Goal: Task Accomplishment & Management: Manage account settings

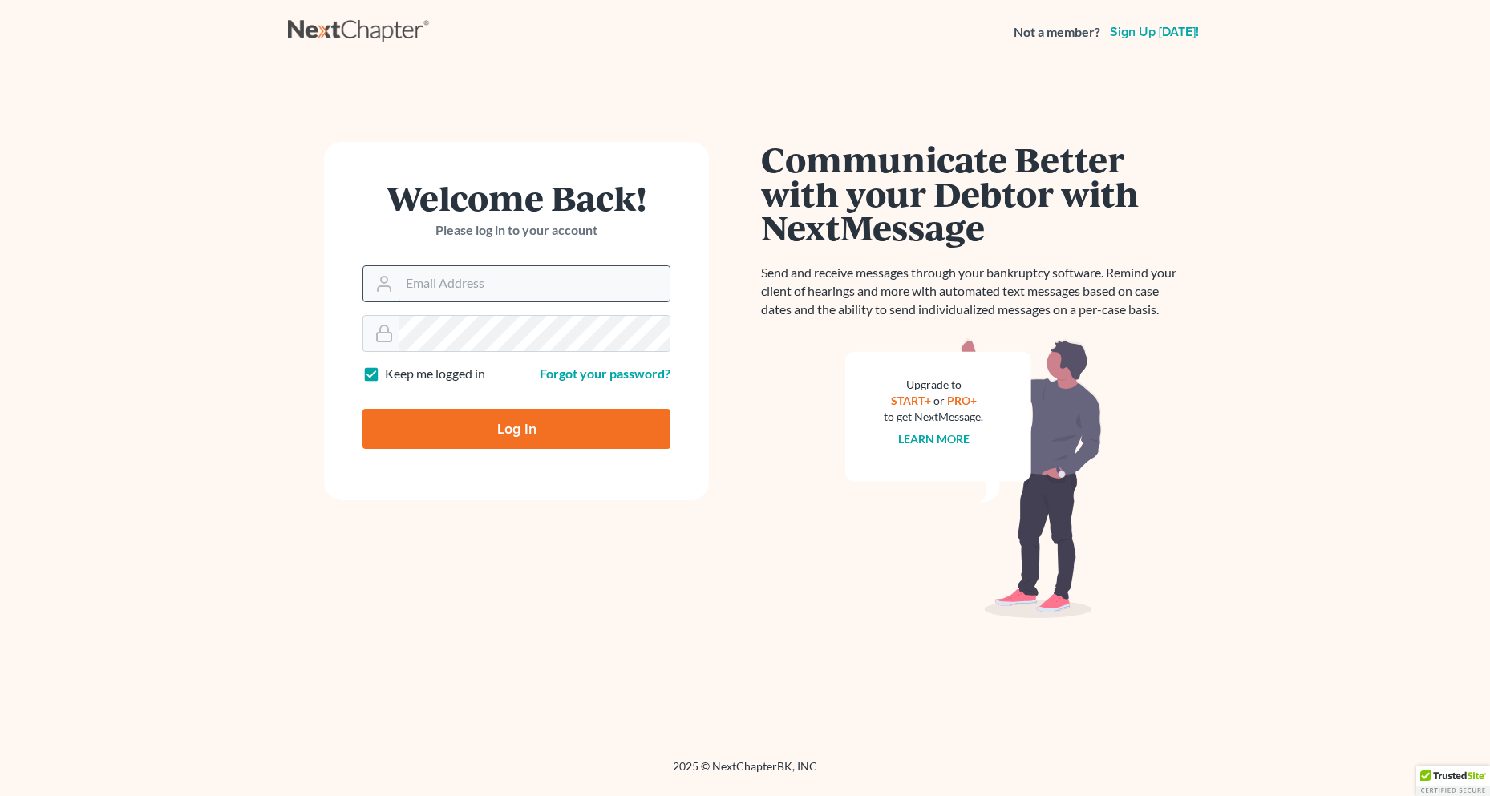
click at [505, 290] on input "Email Address" at bounding box center [534, 283] width 270 height 35
type input "[EMAIL_ADDRESS][DOMAIN_NAME]"
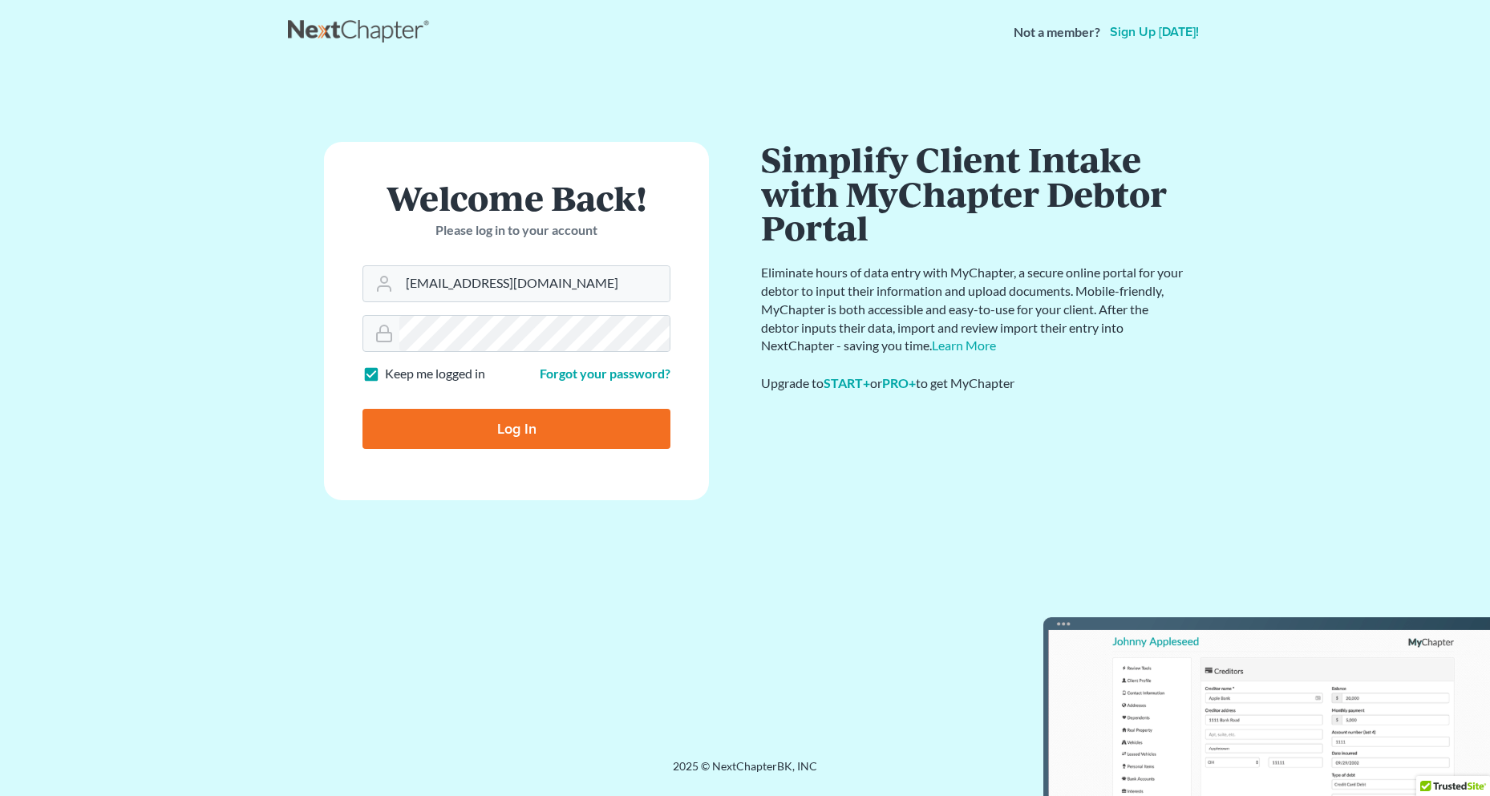
click at [508, 416] on input "Log In" at bounding box center [517, 429] width 308 height 40
type input "Thinking..."
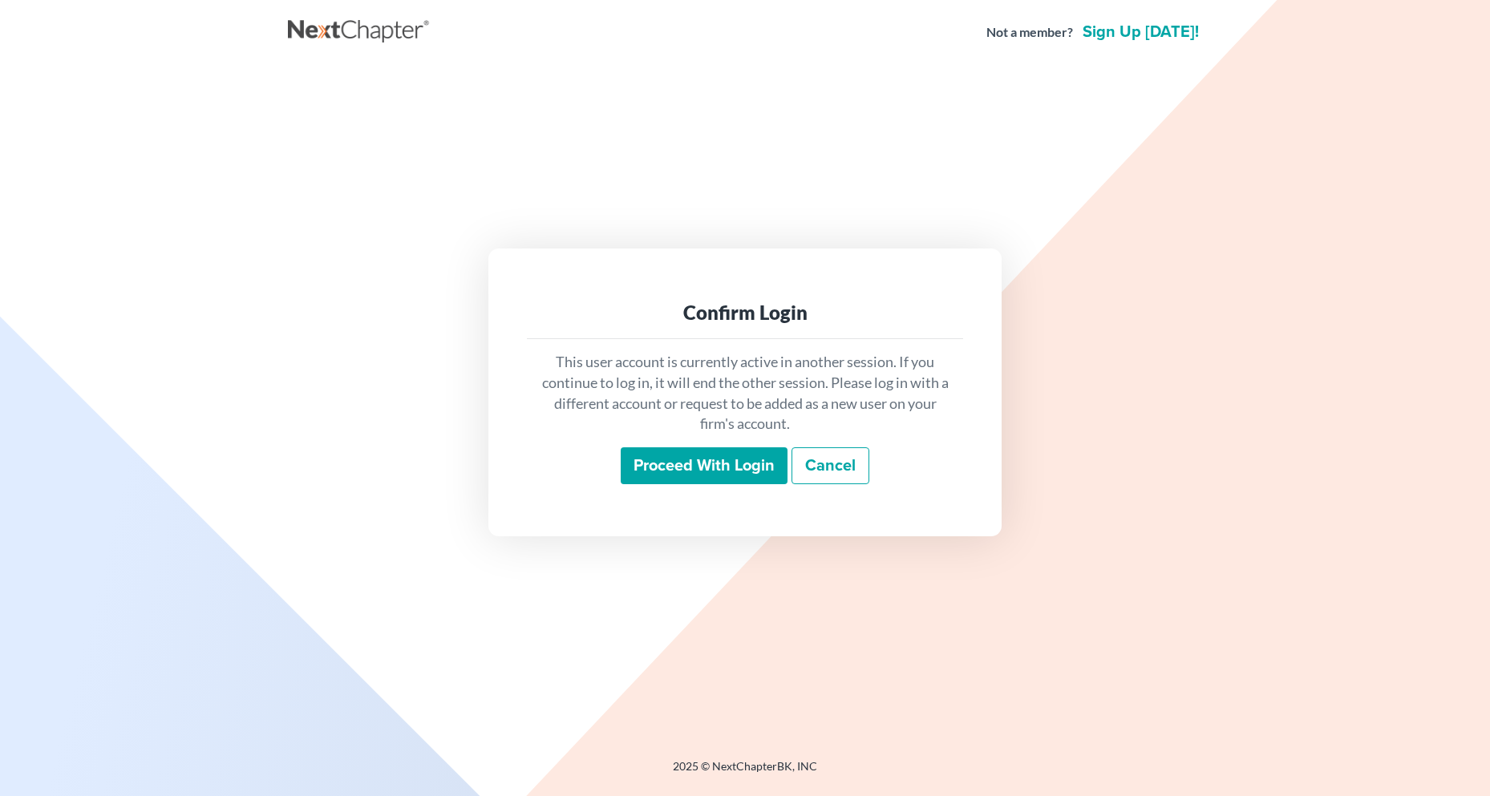
click at [709, 467] on input "Proceed with login" at bounding box center [704, 466] width 167 height 37
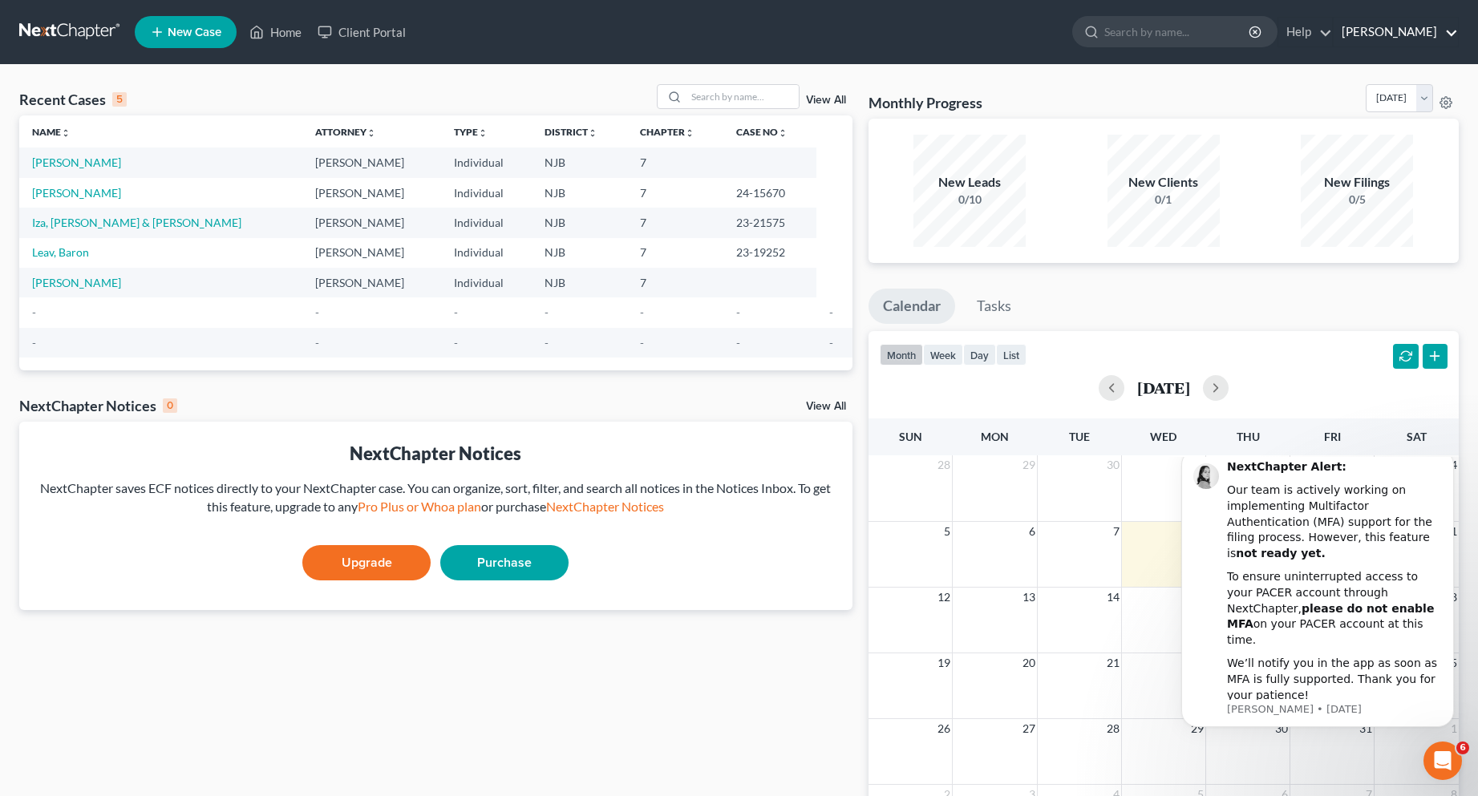
click at [1413, 29] on link "[PERSON_NAME]" at bounding box center [1396, 32] width 124 height 29
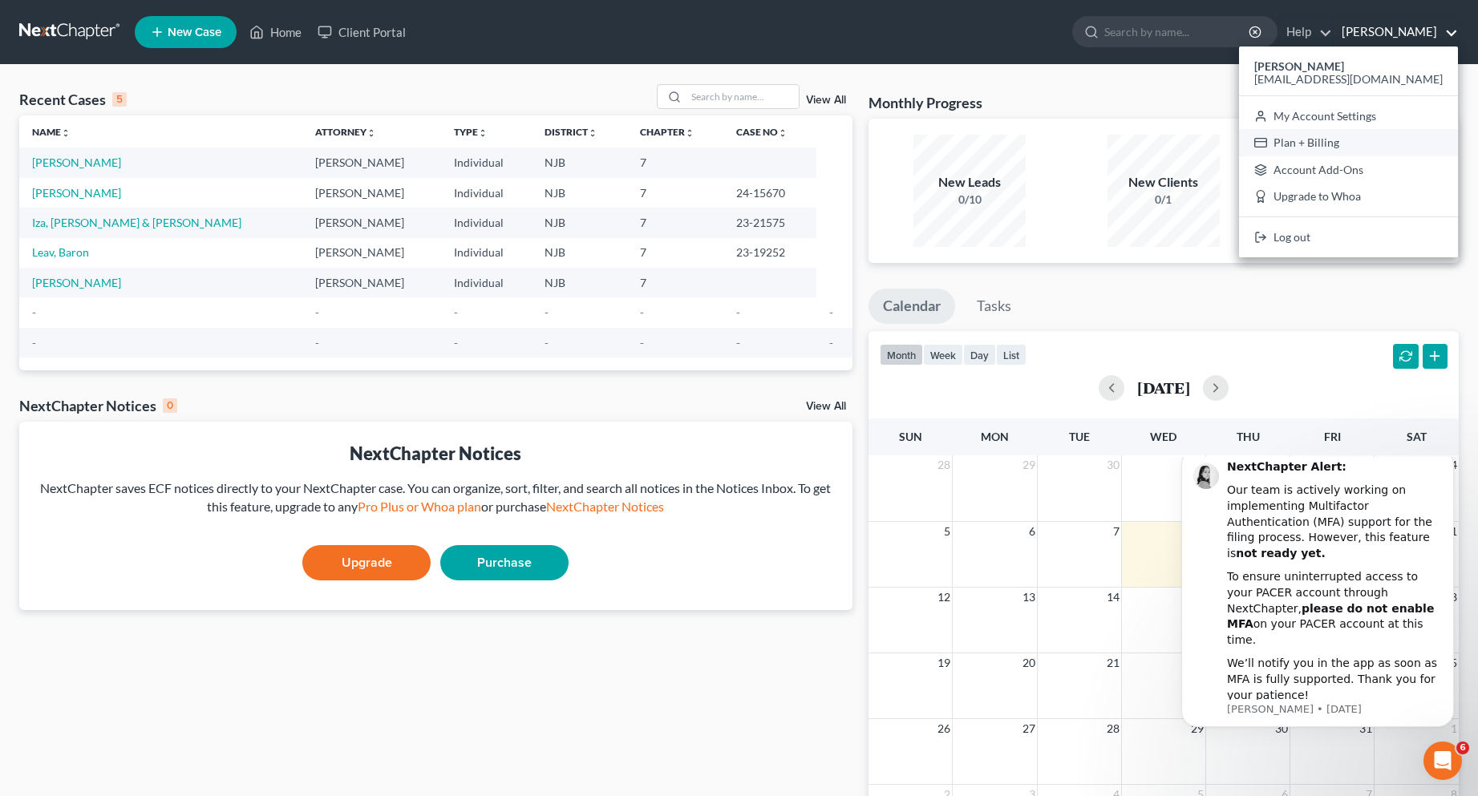
click at [1393, 140] on link "Plan + Billing" at bounding box center [1348, 142] width 219 height 27
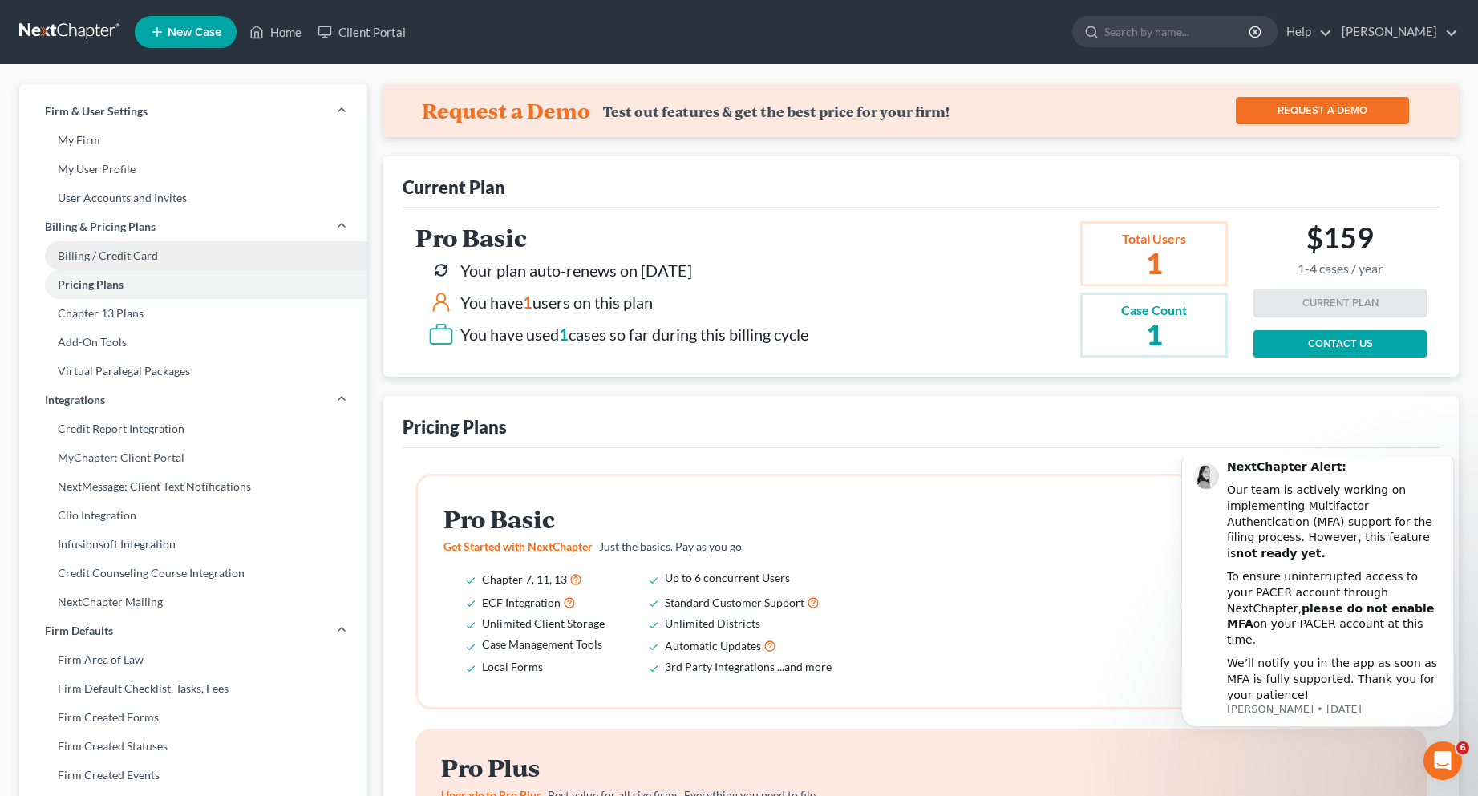
click at [160, 253] on link "Billing / Credit Card" at bounding box center [193, 255] width 348 height 29
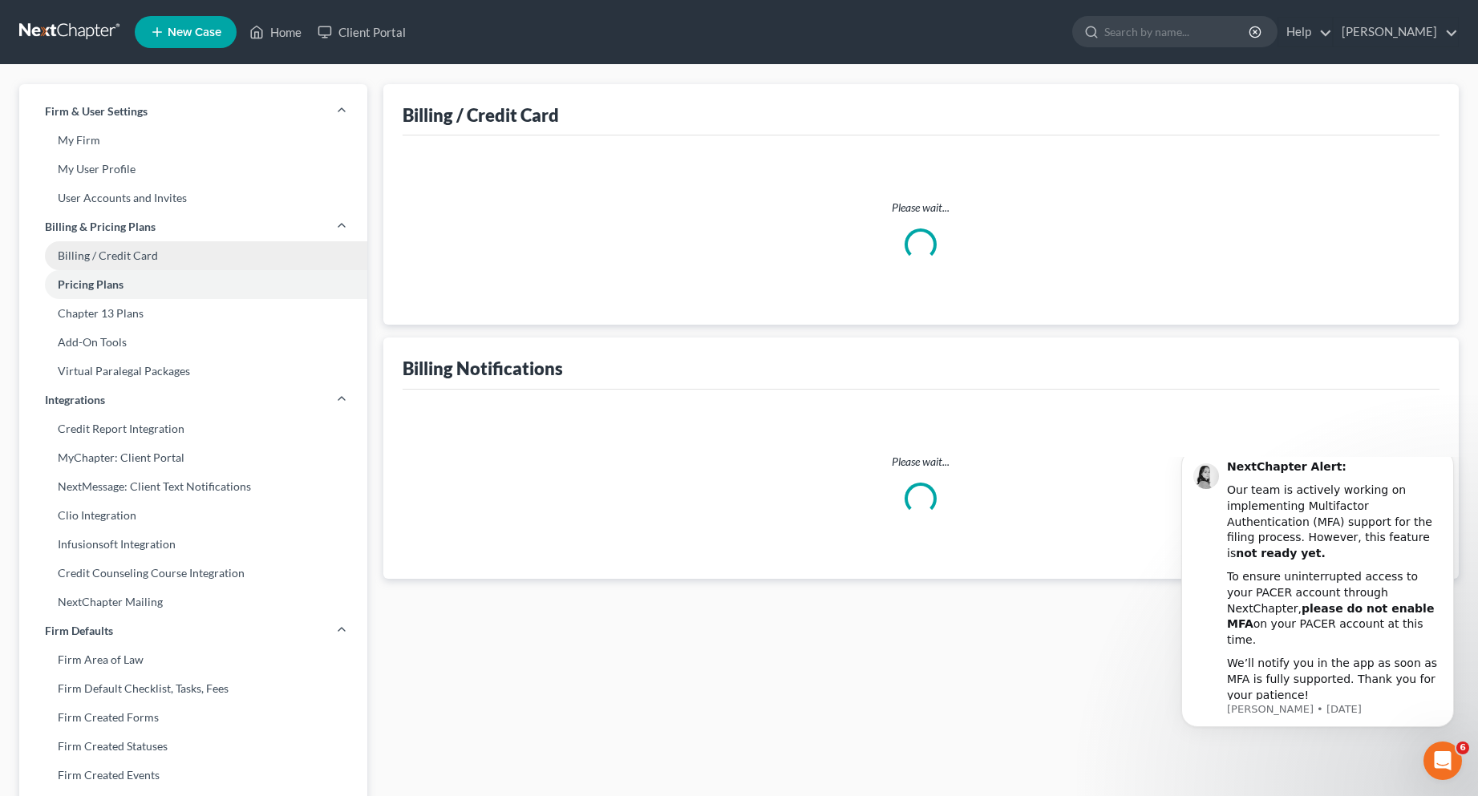
select select "33"
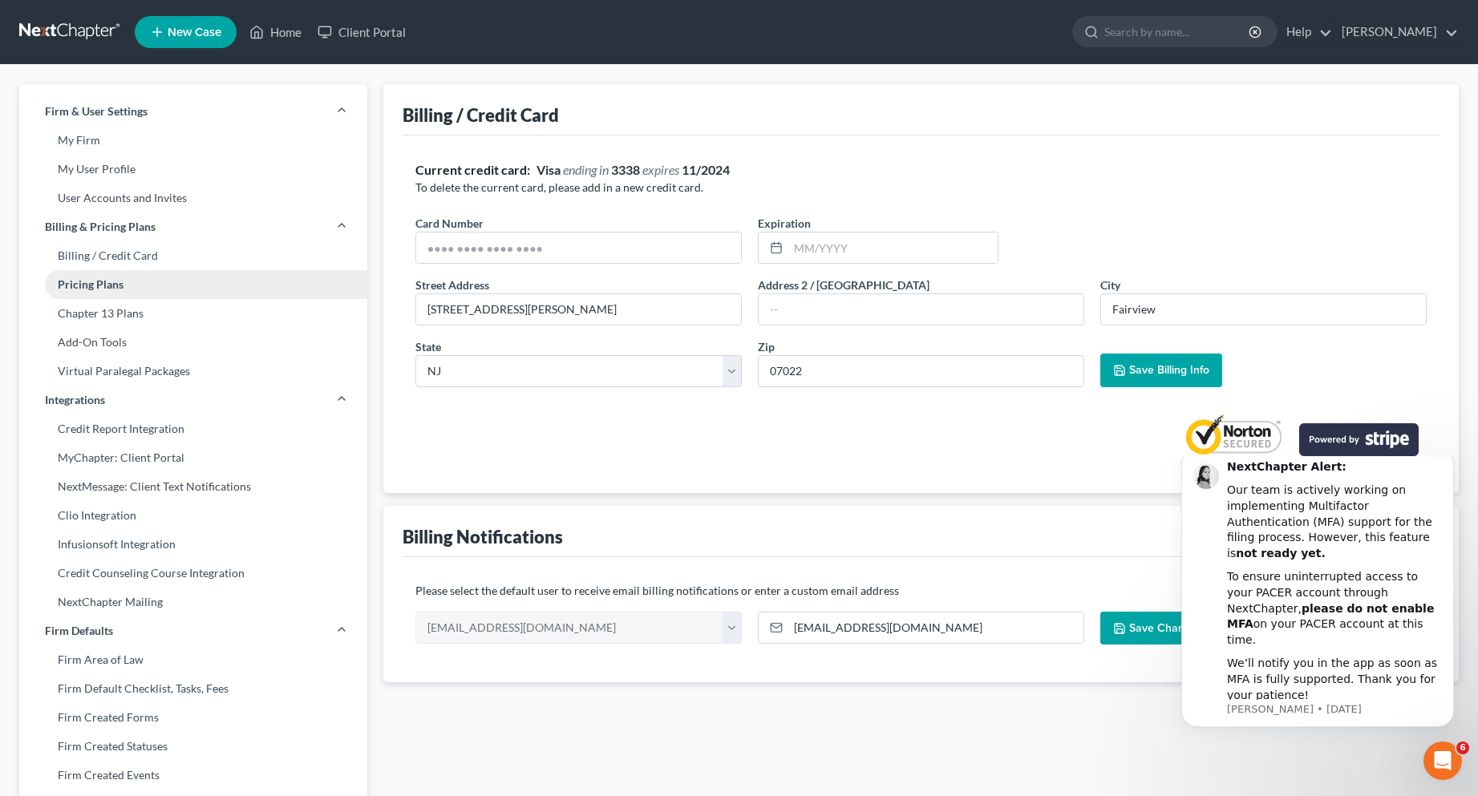
click at [99, 287] on link "Pricing Plans" at bounding box center [193, 284] width 348 height 29
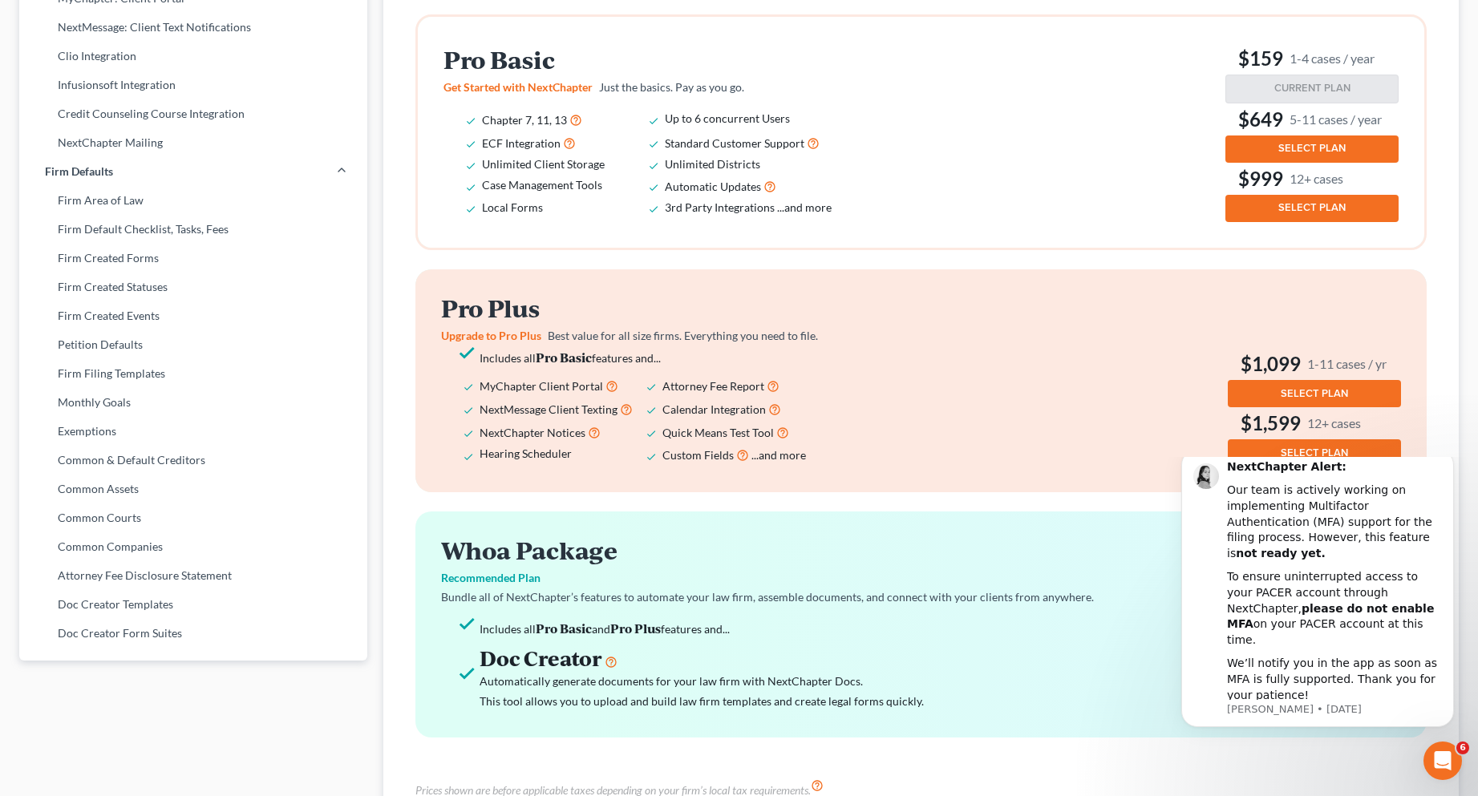
scroll to position [481, 0]
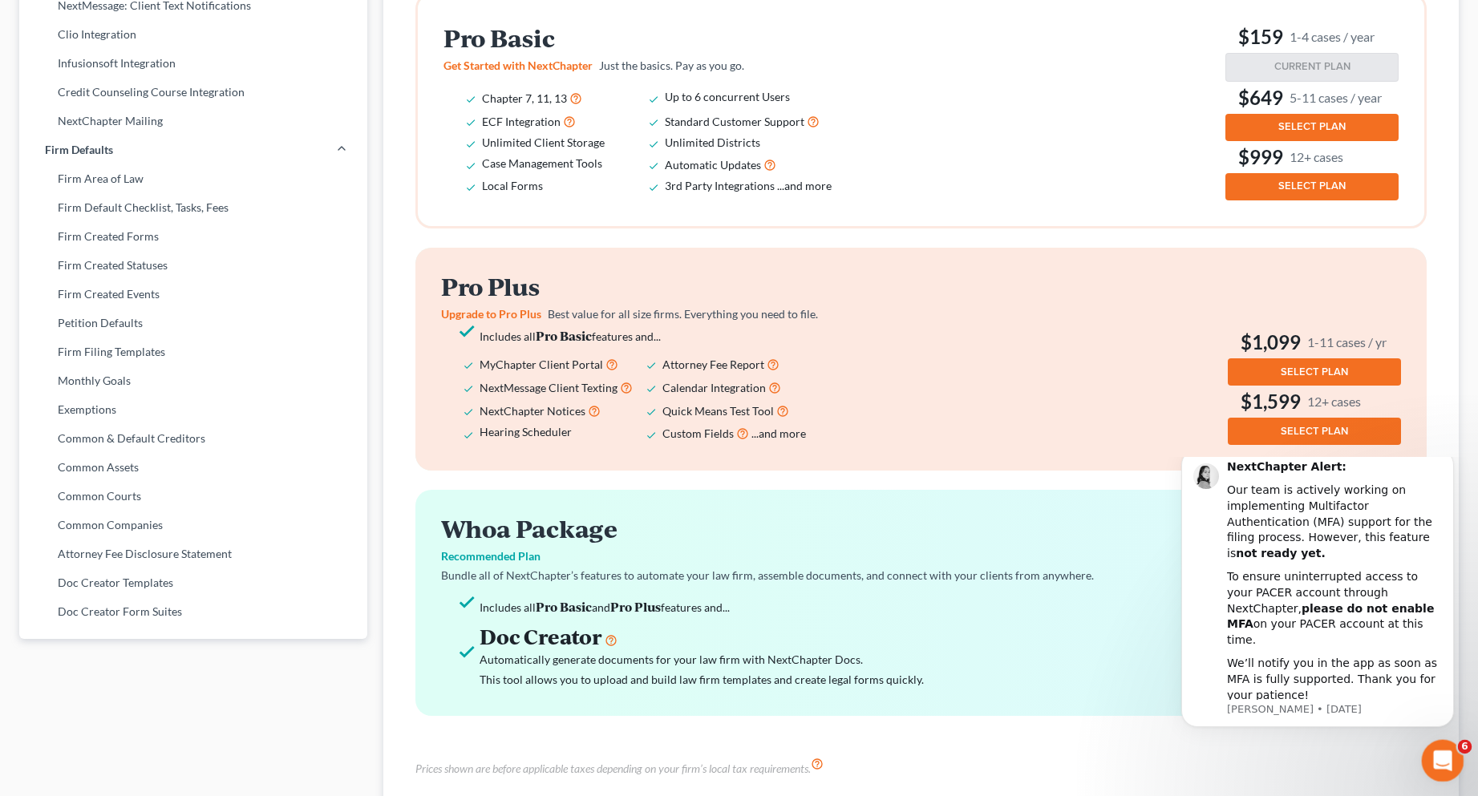
click at [1438, 760] on icon "Open Intercom Messenger" at bounding box center [1440, 758] width 11 height 13
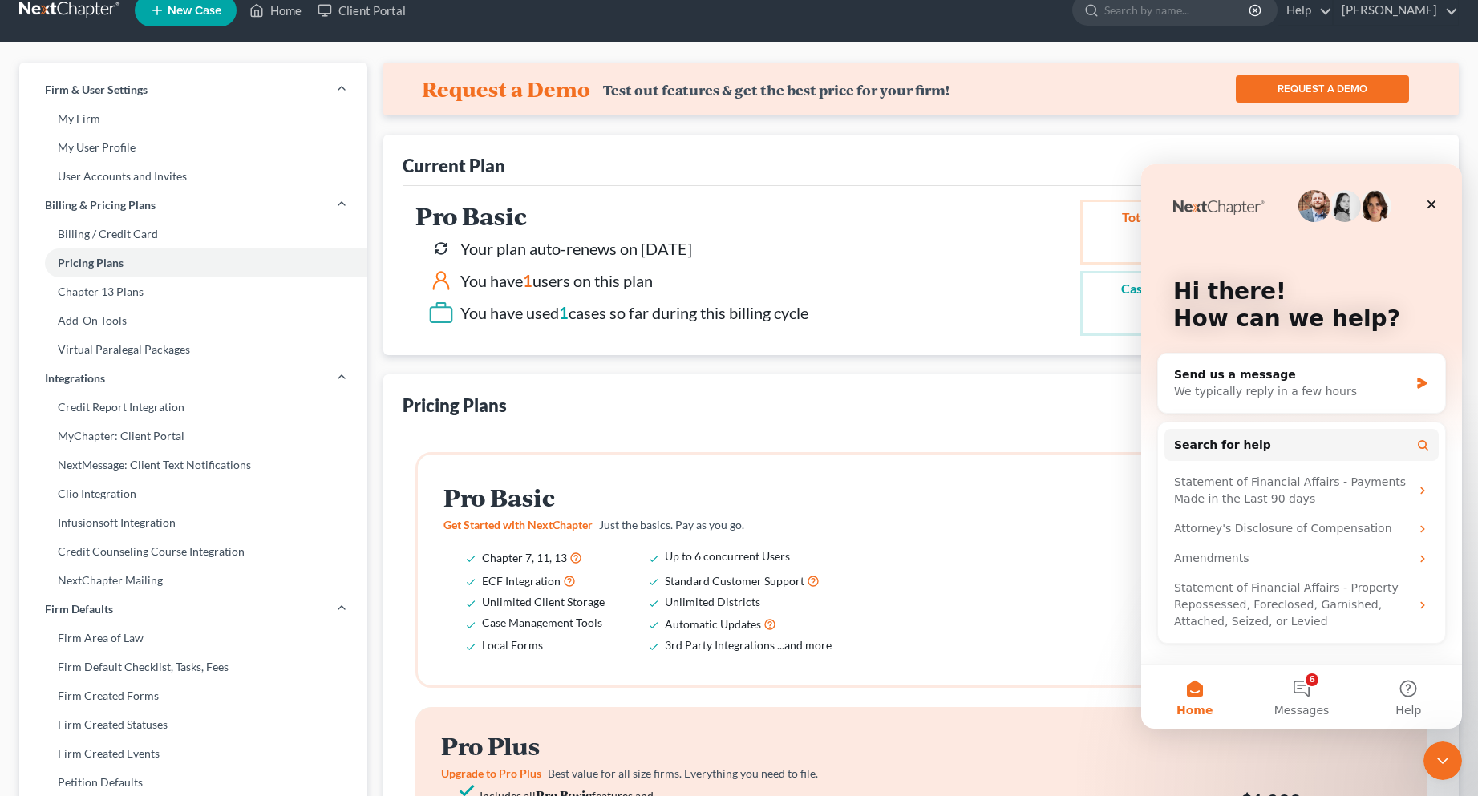
scroll to position [0, 0]
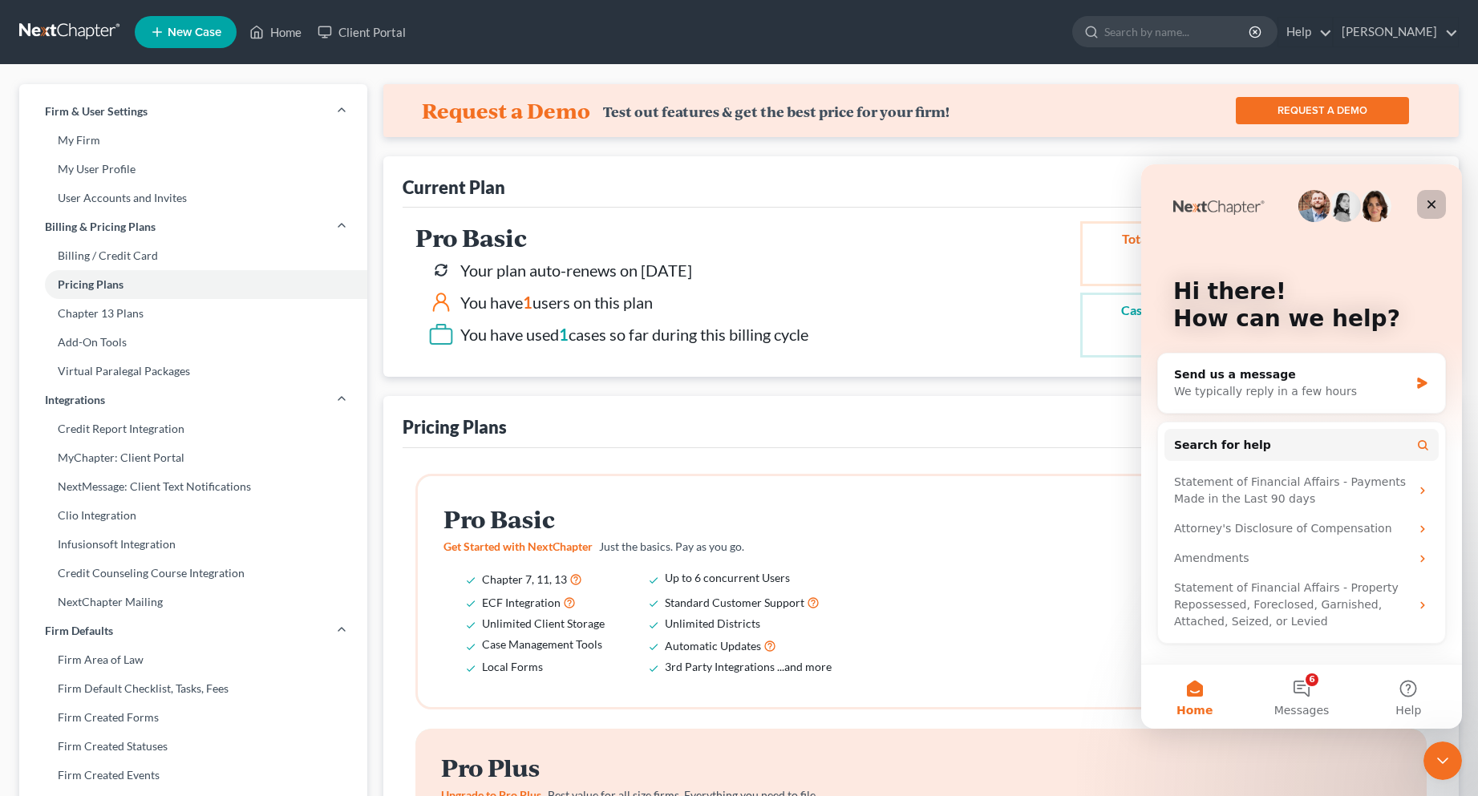
click at [1433, 204] on icon "Close" at bounding box center [1432, 205] width 9 height 9
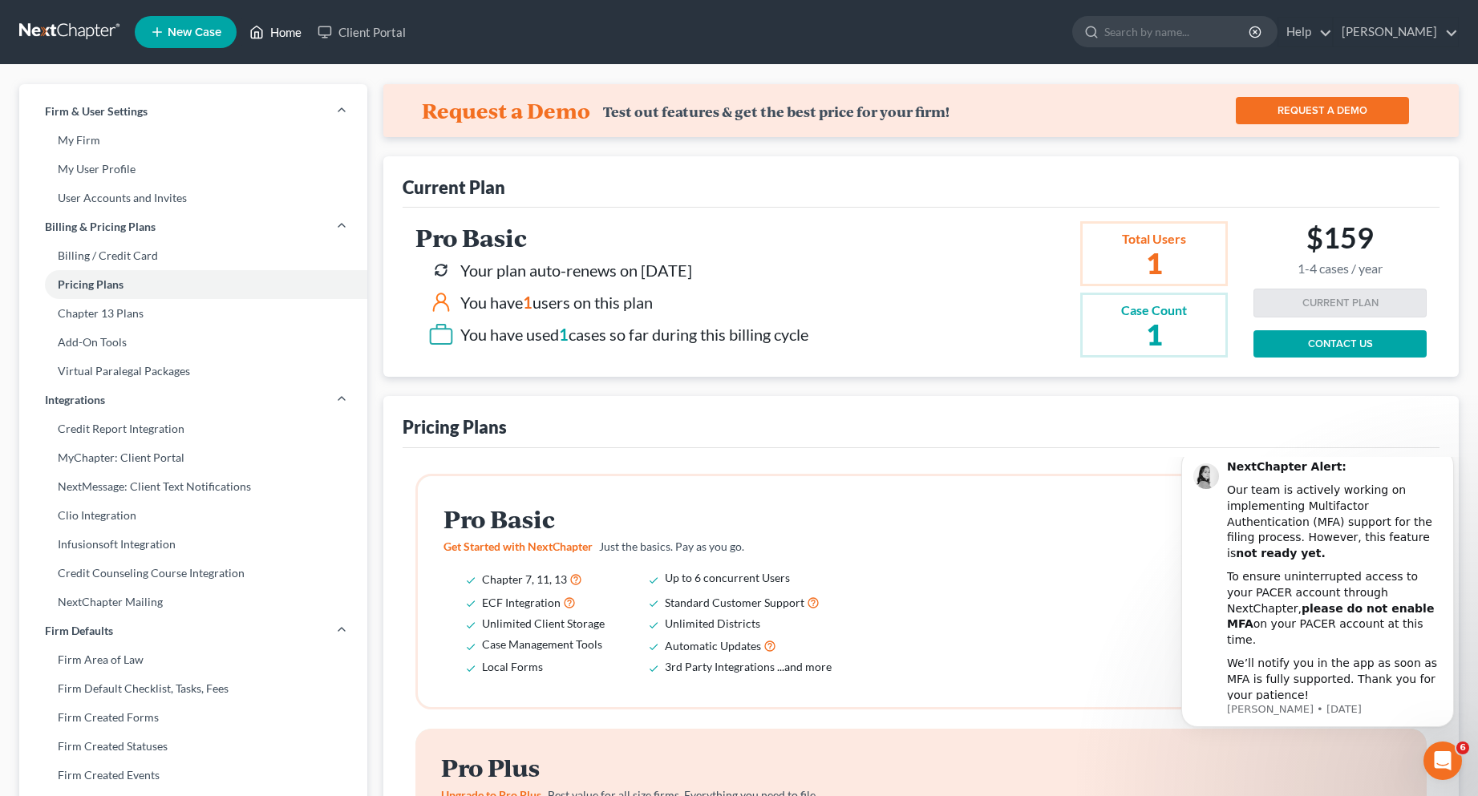
click at [286, 30] on link "Home" at bounding box center [275, 32] width 68 height 29
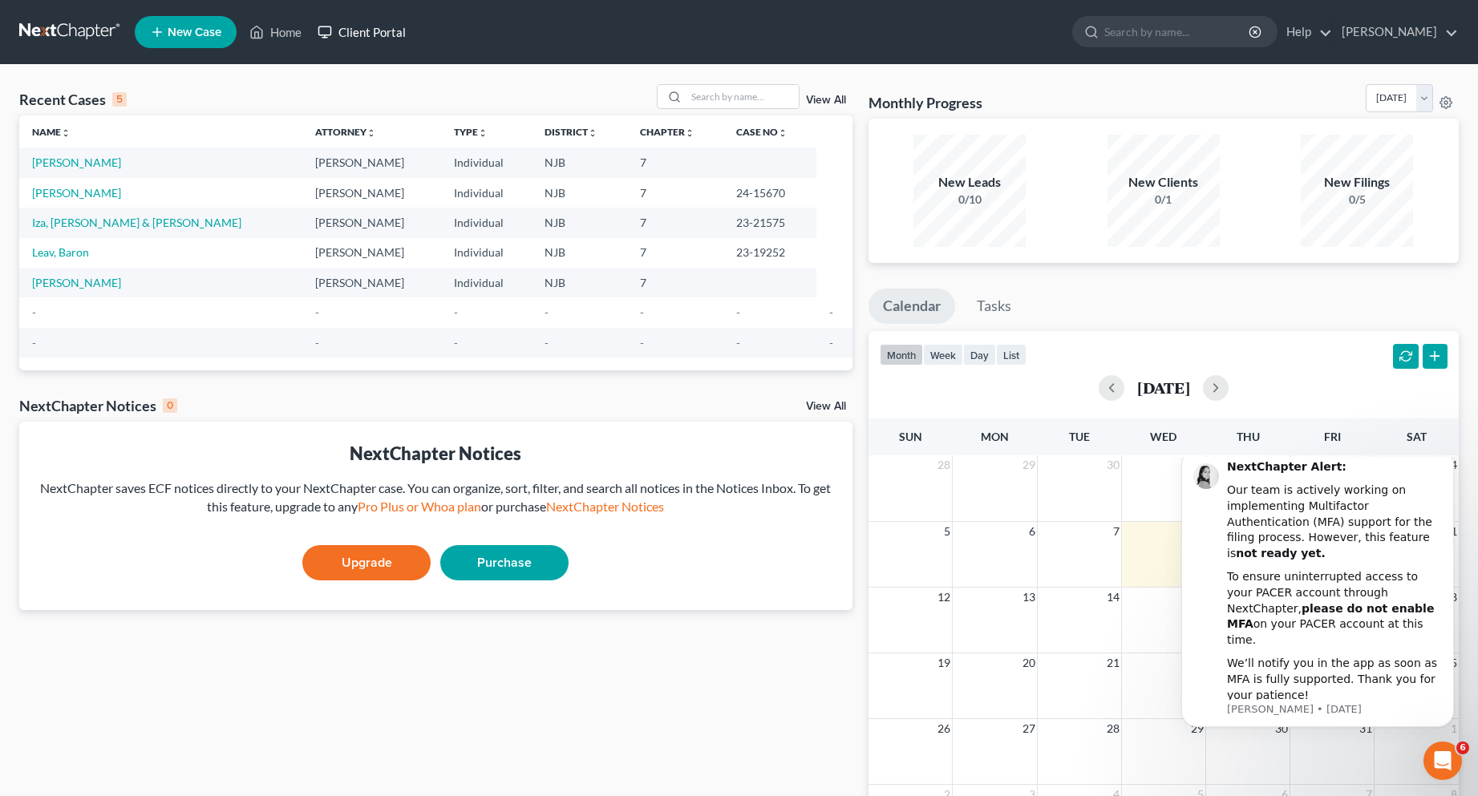
click at [372, 34] on link "Client Portal" at bounding box center [362, 32] width 104 height 29
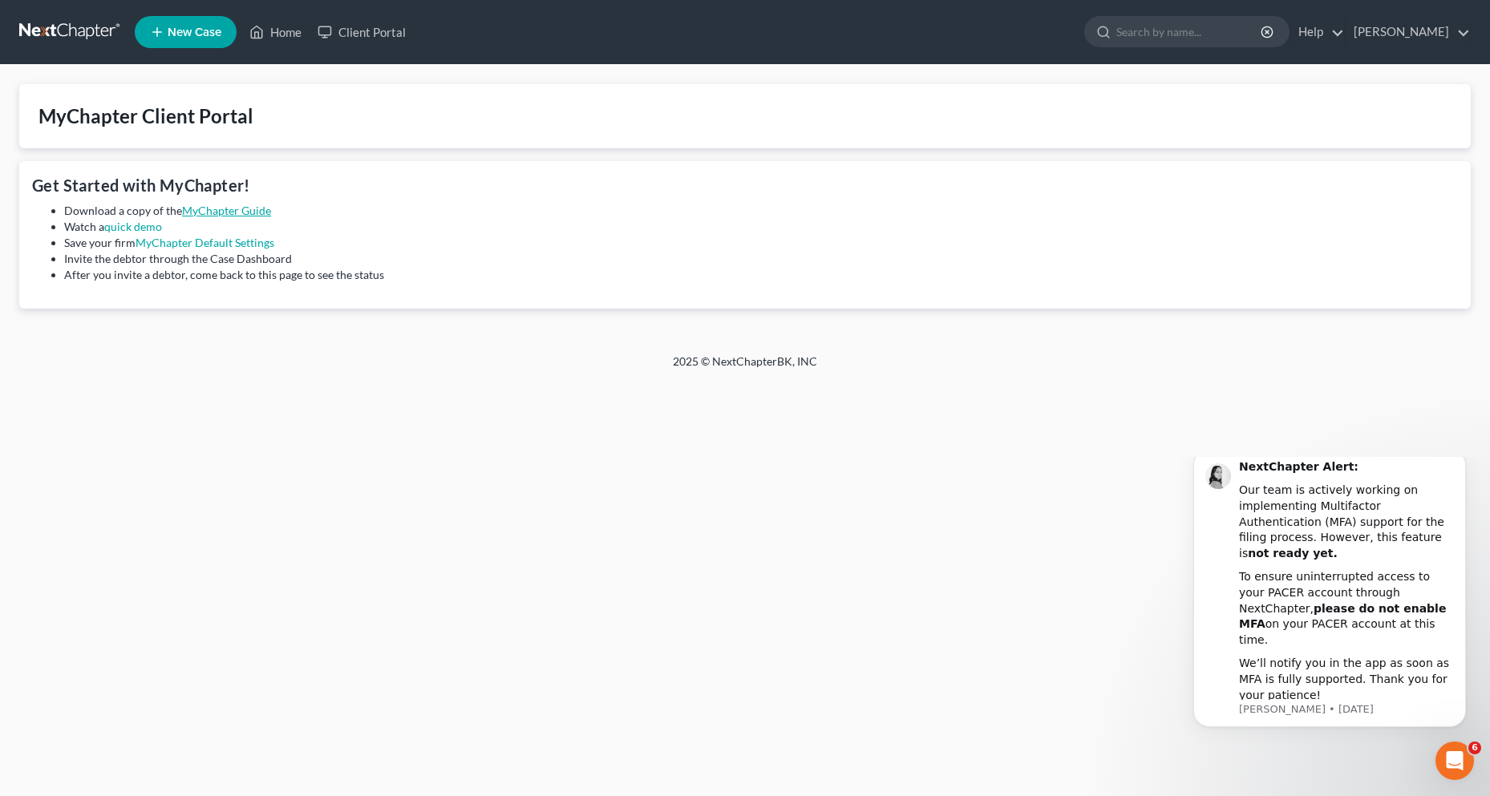
click at [241, 216] on link "MyChapter Guide" at bounding box center [226, 211] width 89 height 14
click at [189, 34] on span "New Case" at bounding box center [195, 32] width 54 height 12
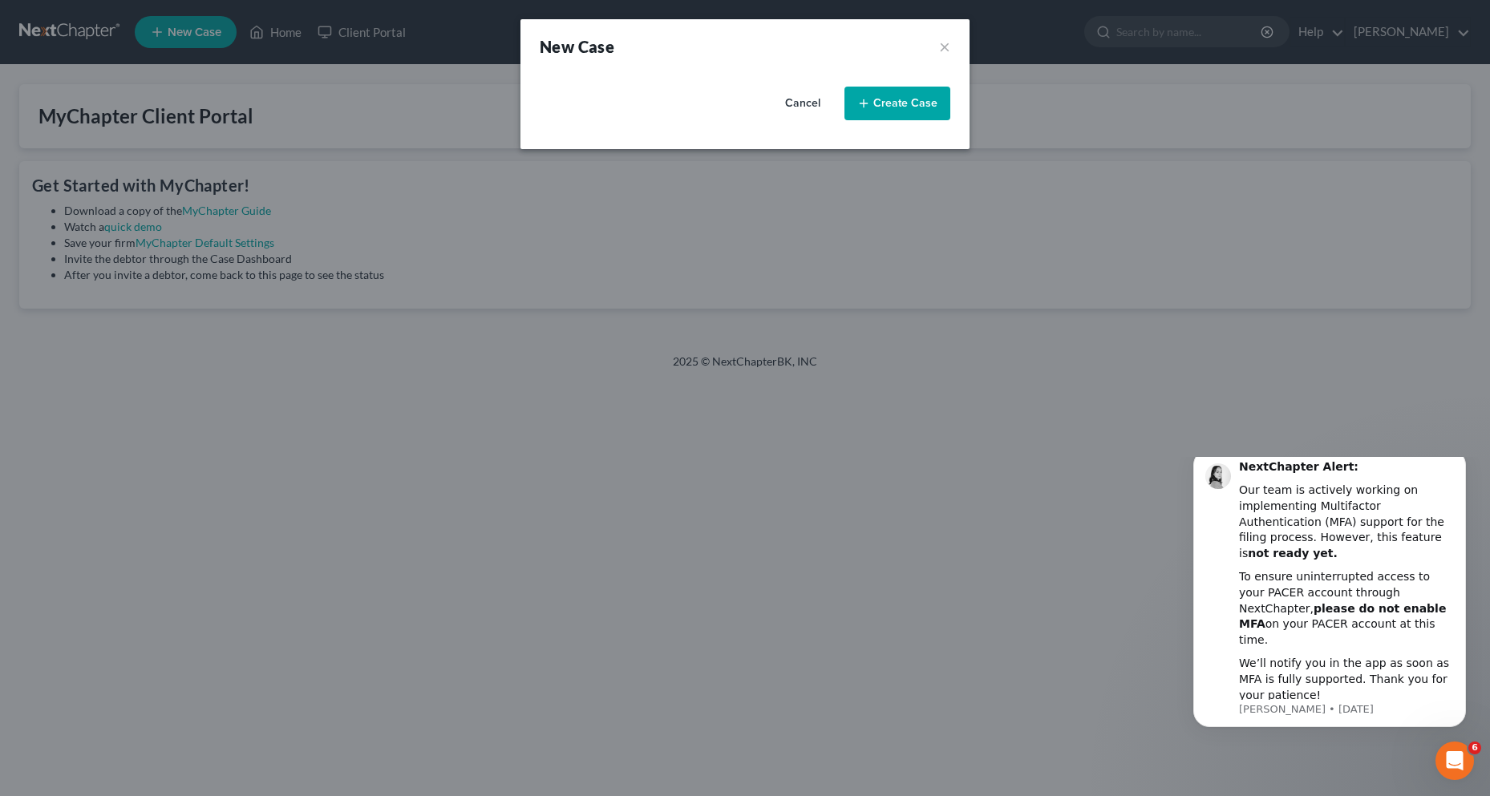
select select "51"
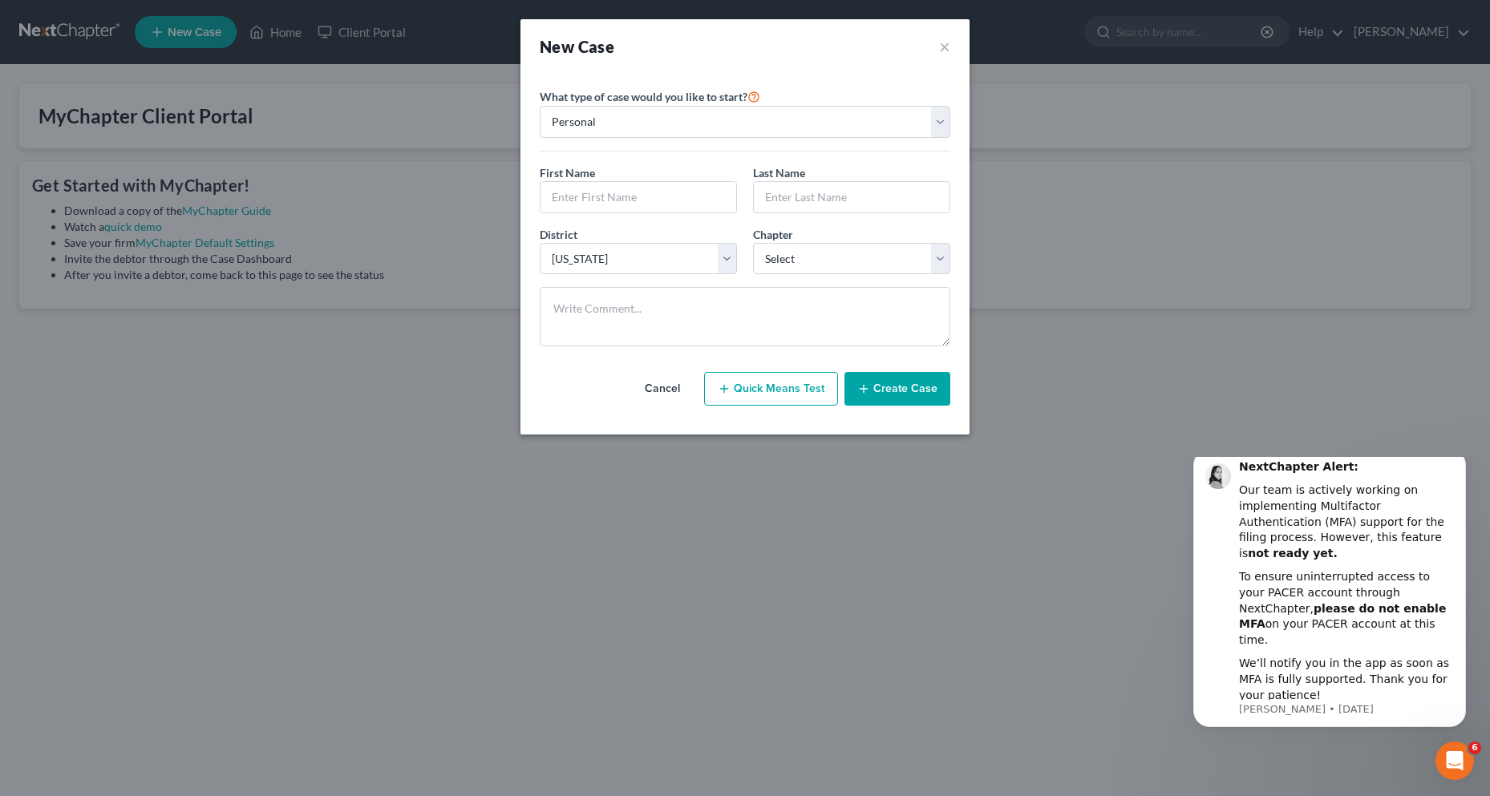
click at [278, 37] on div "New Case × Please select case type * Bankruptcy Bankruptcy What type of case wo…" at bounding box center [745, 398] width 1490 height 796
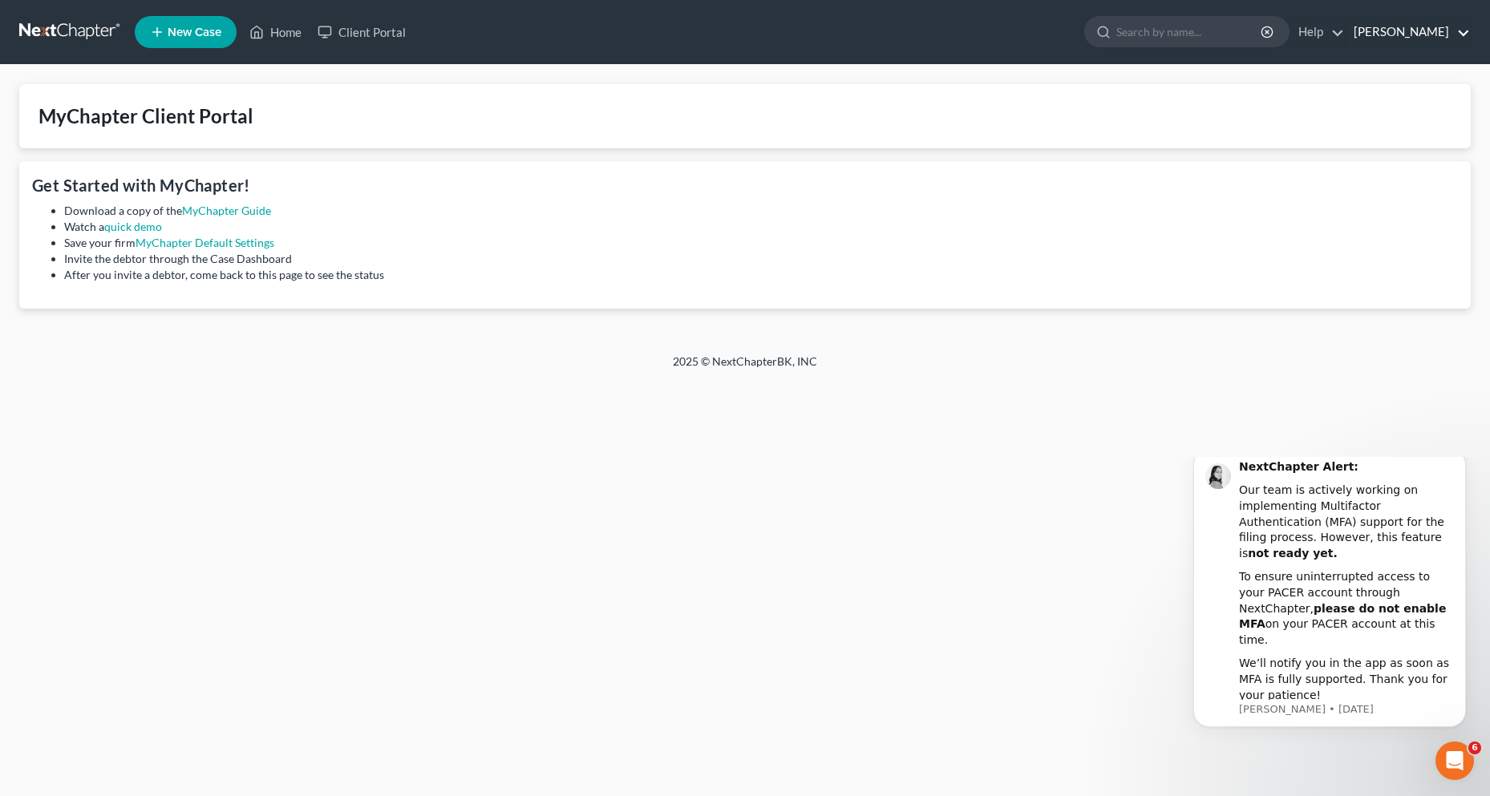
click at [1433, 34] on link "[PERSON_NAME]" at bounding box center [1408, 32] width 124 height 29
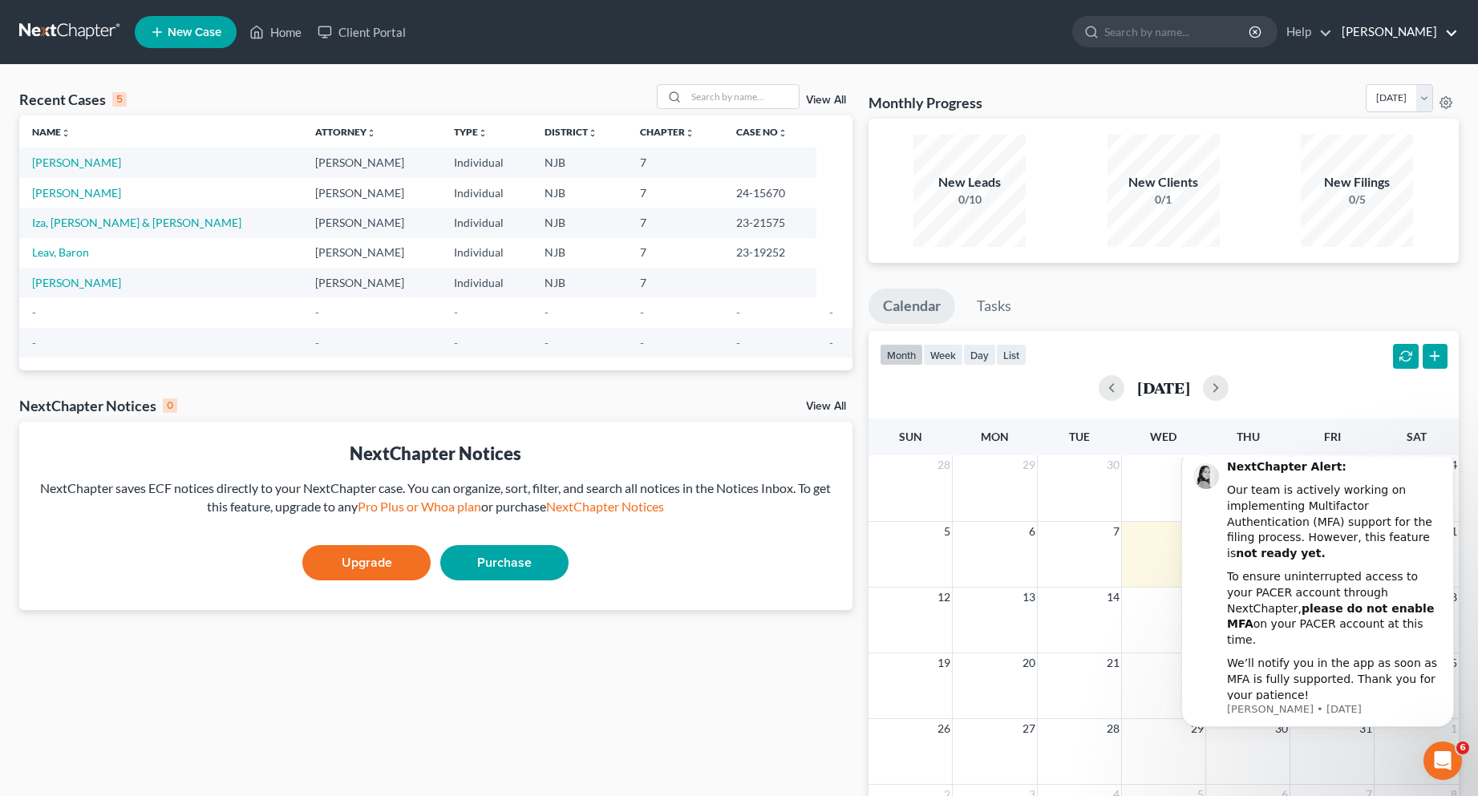
click at [1376, 27] on link "[PERSON_NAME]" at bounding box center [1396, 32] width 124 height 29
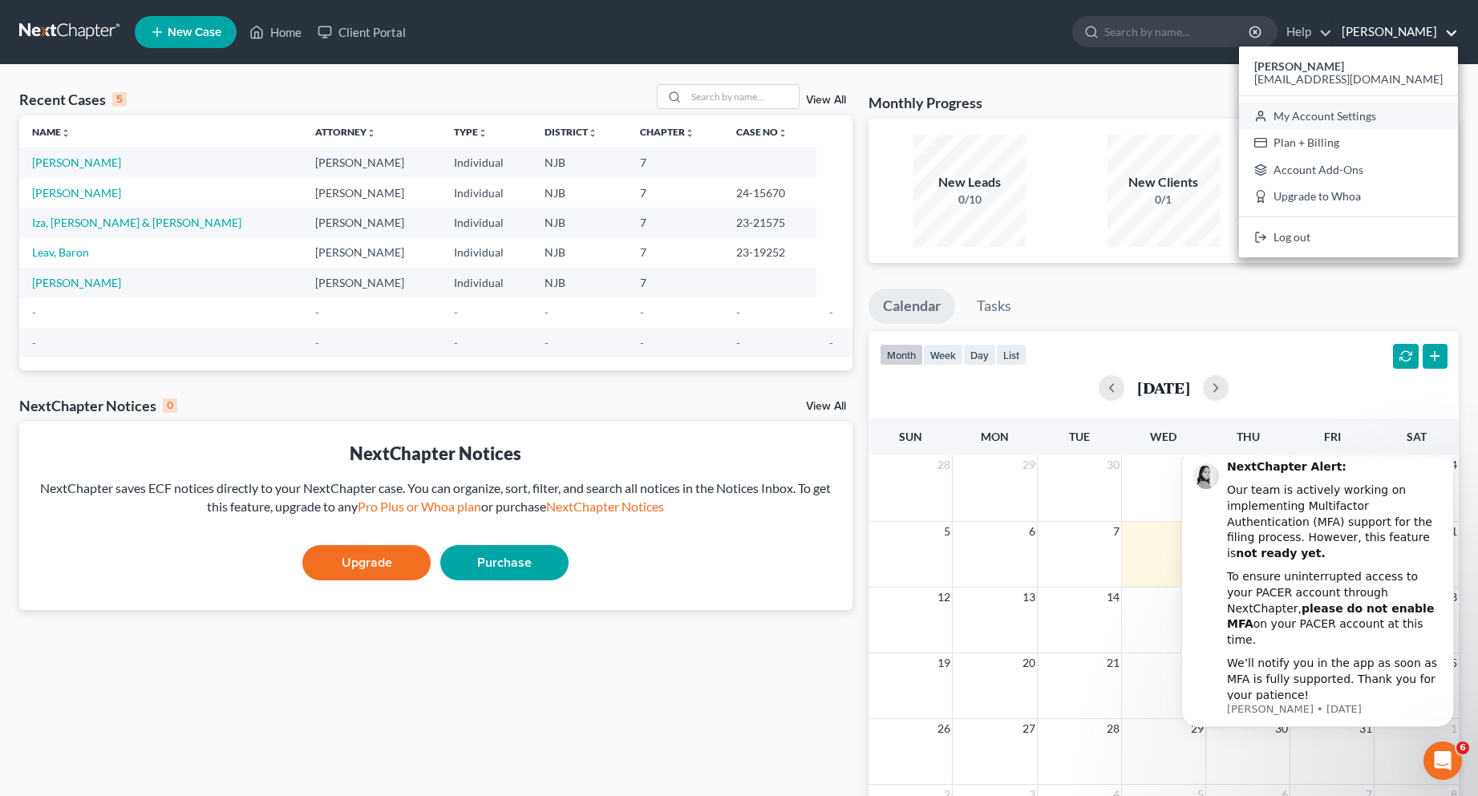
click at [1401, 111] on link "My Account Settings" at bounding box center [1348, 116] width 219 height 27
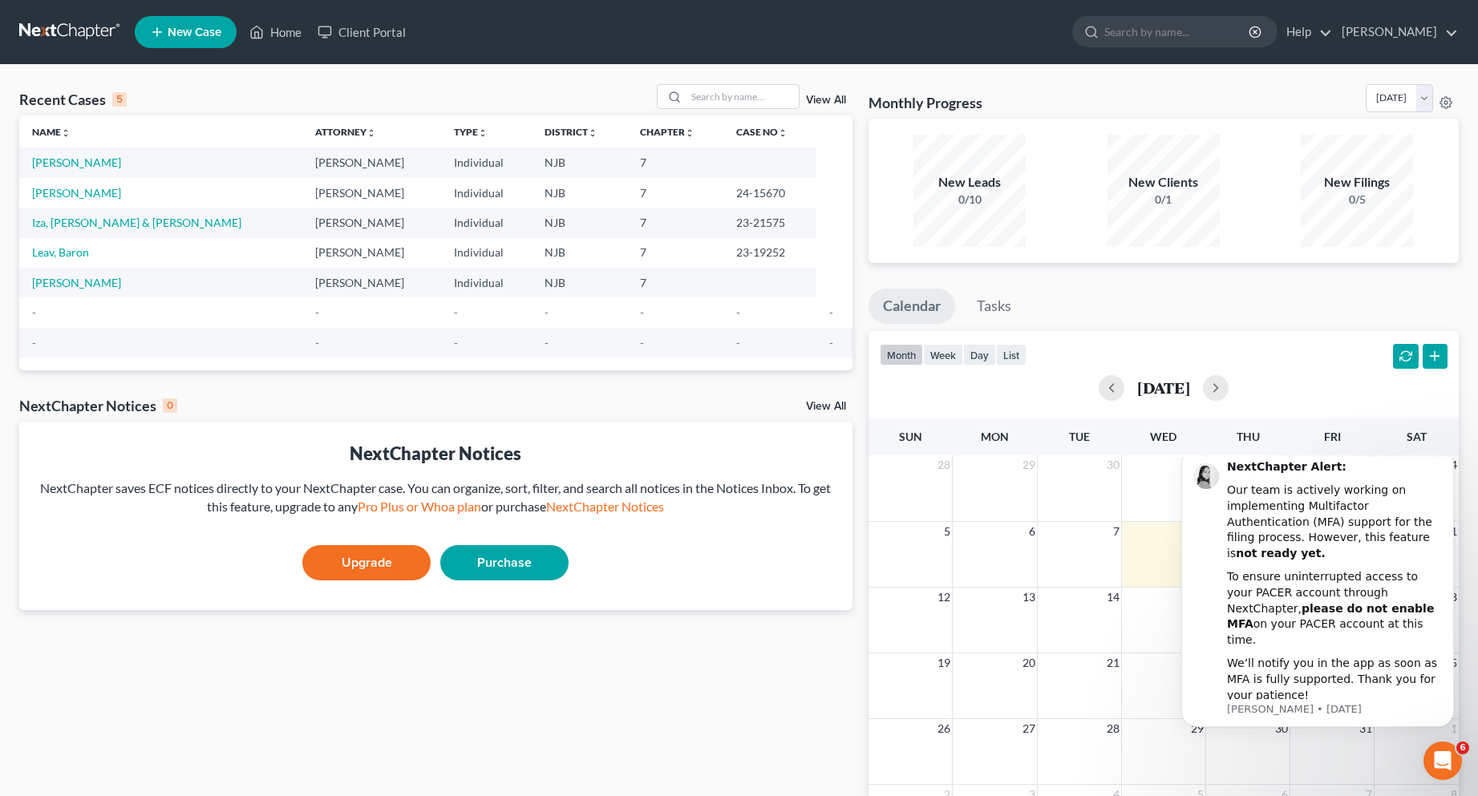
select select "24"
select select "33"
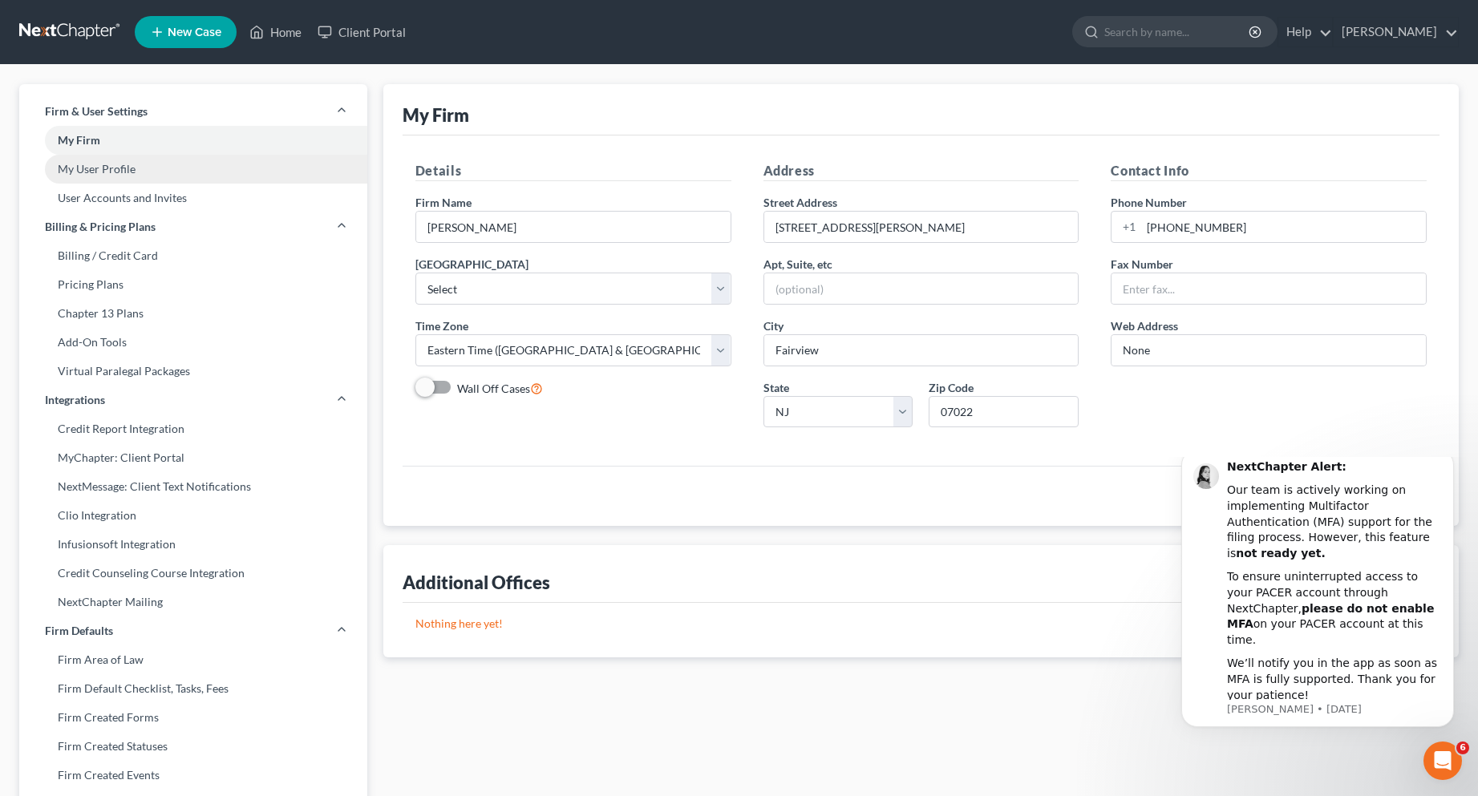
click at [119, 171] on link "My User Profile" at bounding box center [193, 169] width 348 height 29
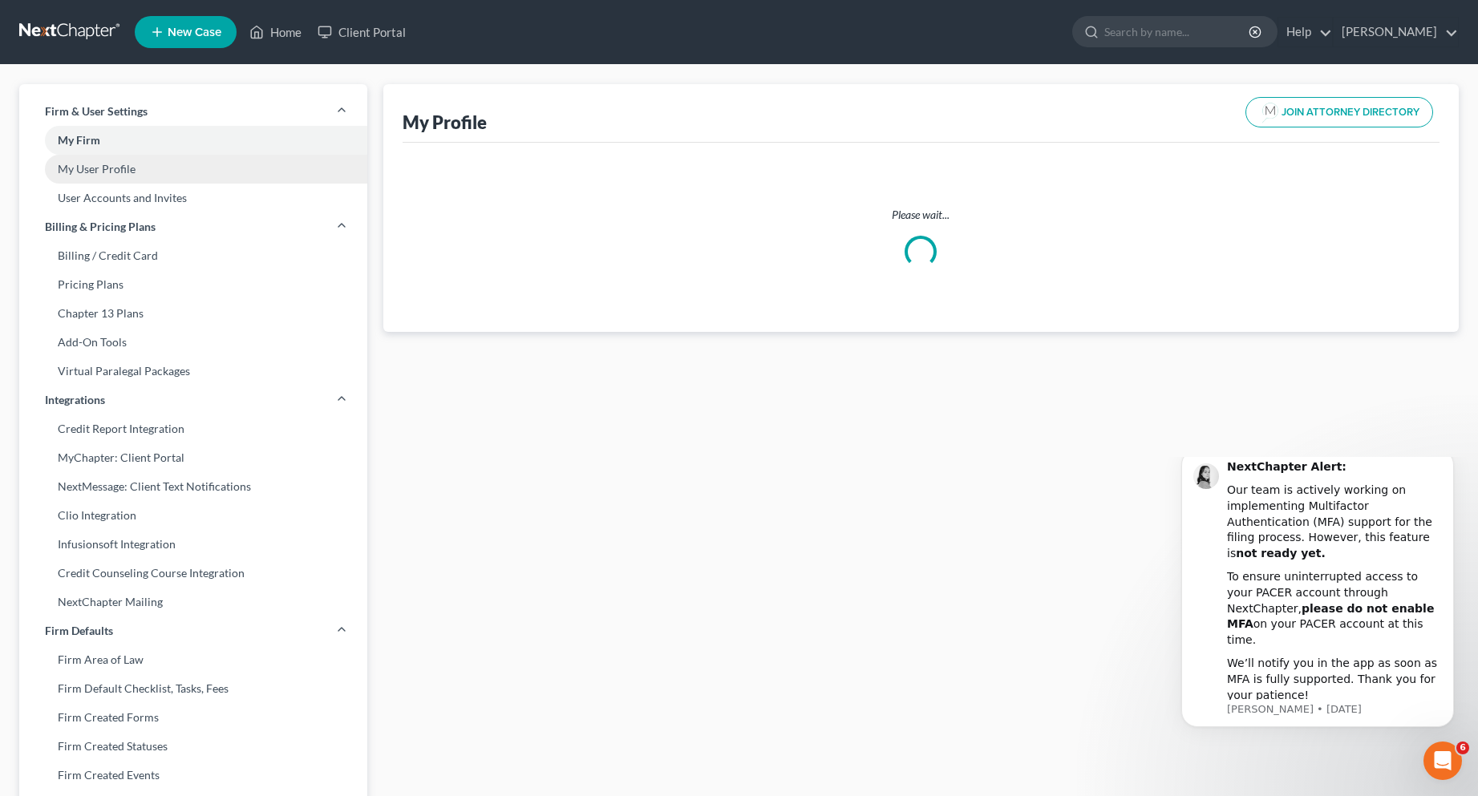
select select "33"
select select "51"
select select "attorney"
select select "0"
